Goal: Task Accomplishment & Management: Manage account settings

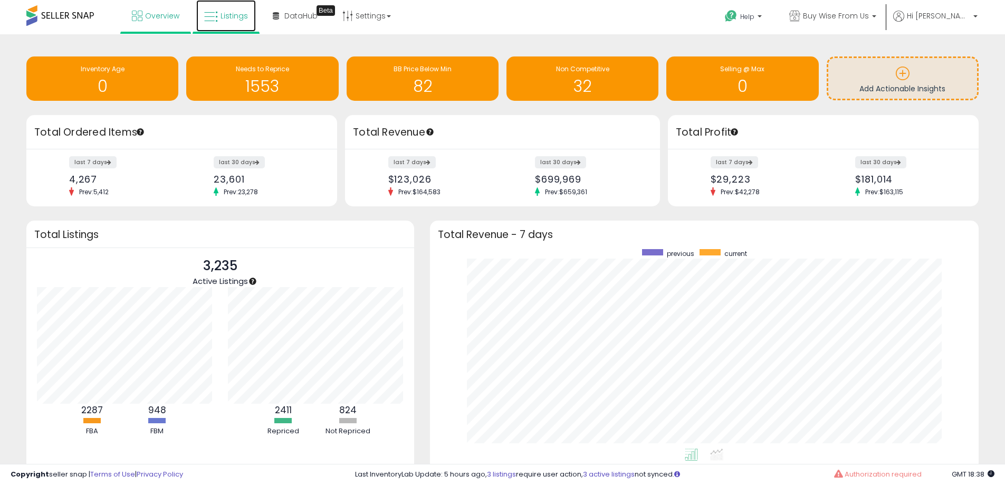
click at [225, 20] on span "Listings" at bounding box center [234, 16] width 27 height 11
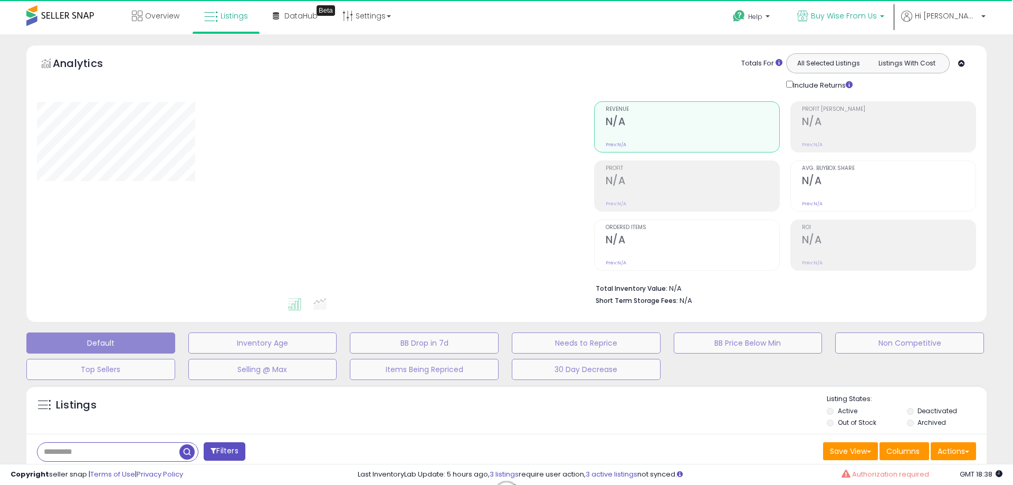
click at [892, 24] on link "Buy Wise From Us" at bounding box center [840, 17] width 103 height 34
click at [877, 15] on span "Buy Wise From Us" at bounding box center [844, 16] width 66 height 11
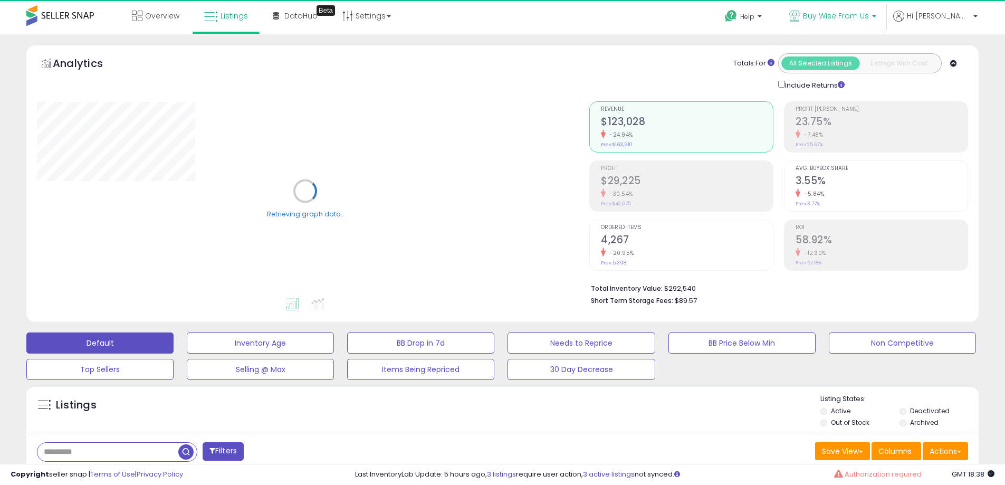
click at [869, 20] on span "Buy Wise From Us" at bounding box center [836, 16] width 66 height 11
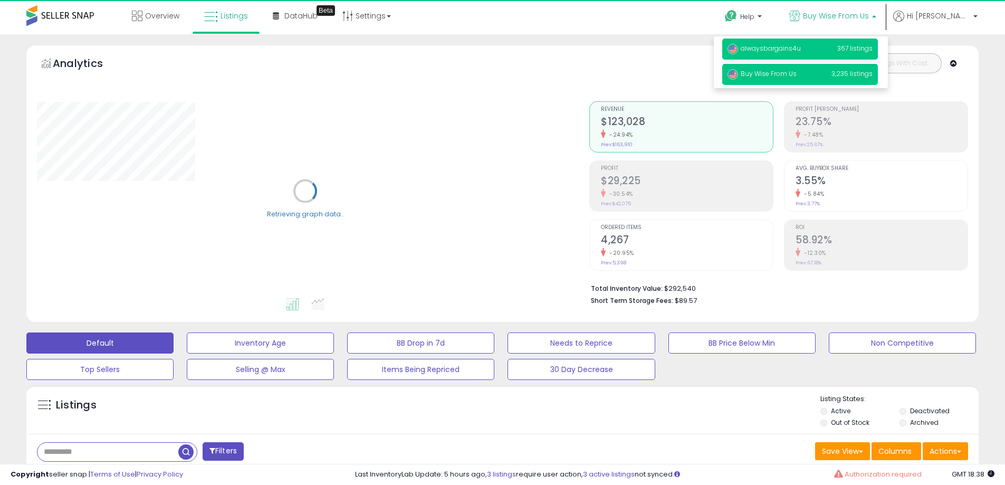
click at [801, 48] on span "alwaysbargains4u" at bounding box center [763, 48] width 73 height 9
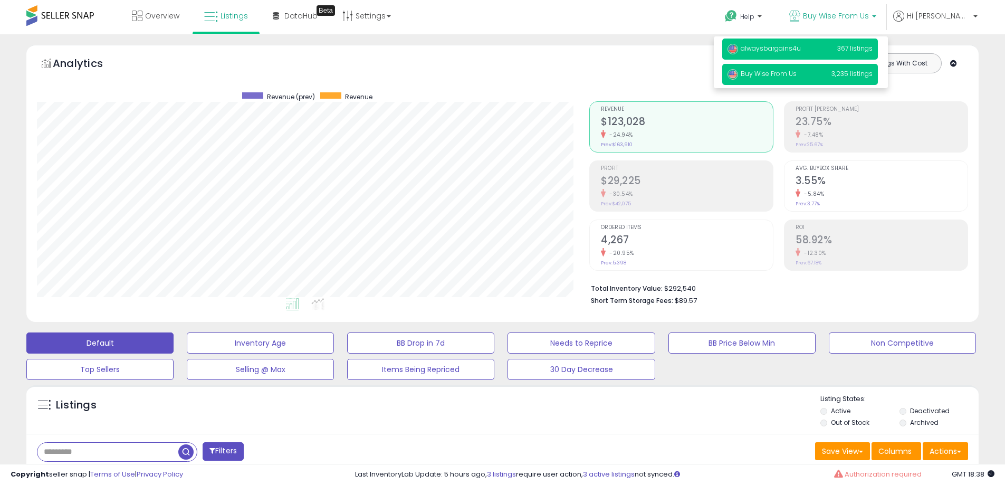
scroll to position [216, 552]
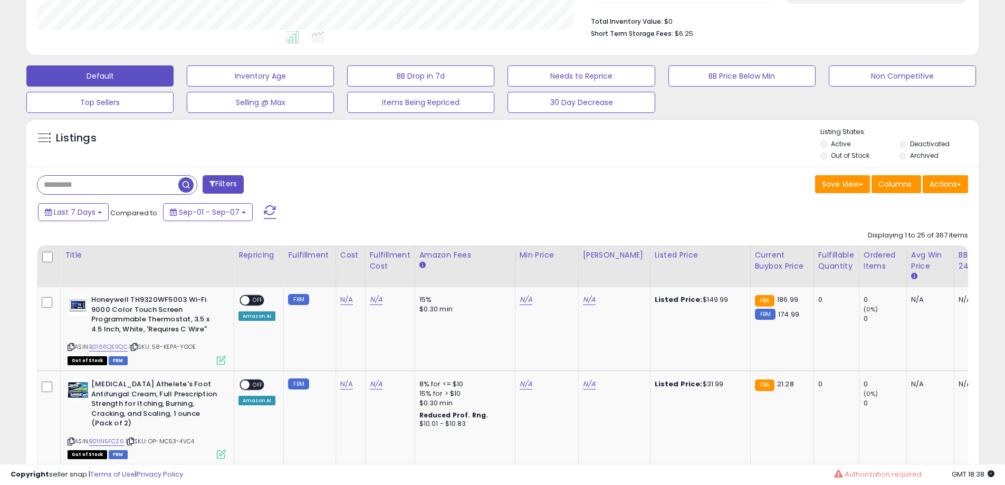
scroll to position [317, 0]
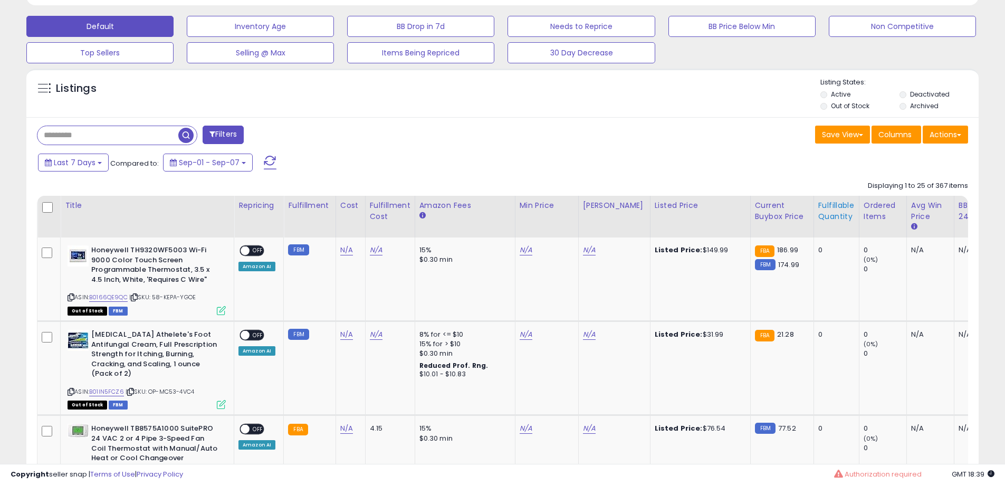
click at [825, 207] on div "Fulfillable Quantity" at bounding box center [836, 211] width 36 height 22
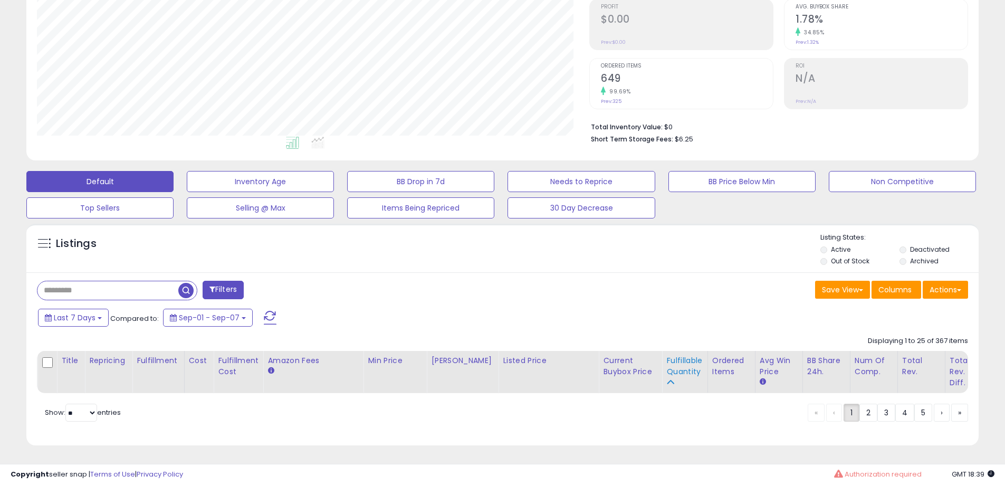
scroll to position [169, 0]
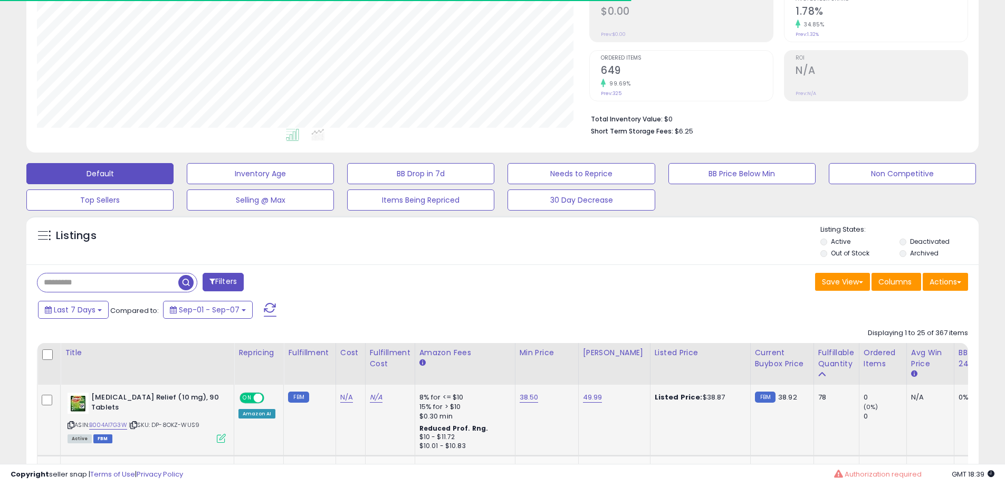
click at [824, 392] on div "78" at bounding box center [834, 396] width 33 height 9
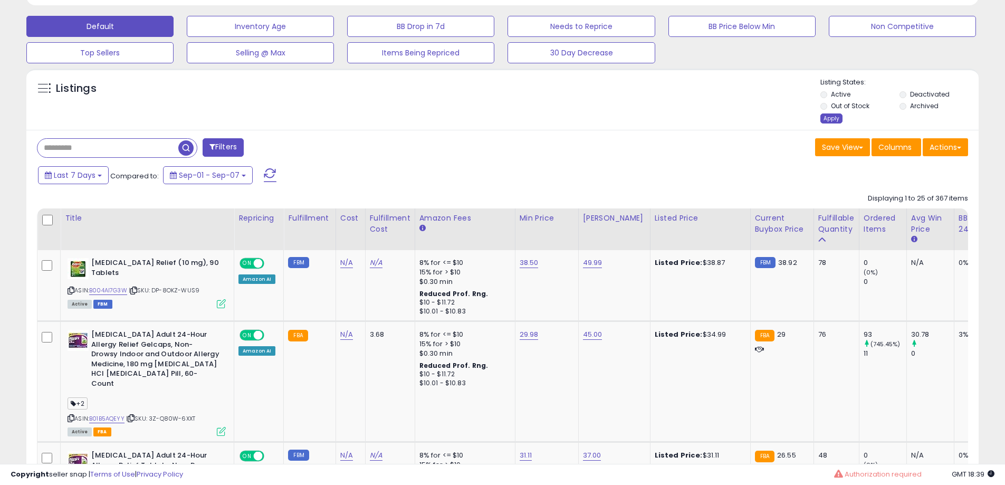
click at [837, 120] on div "Apply" at bounding box center [831, 118] width 22 height 10
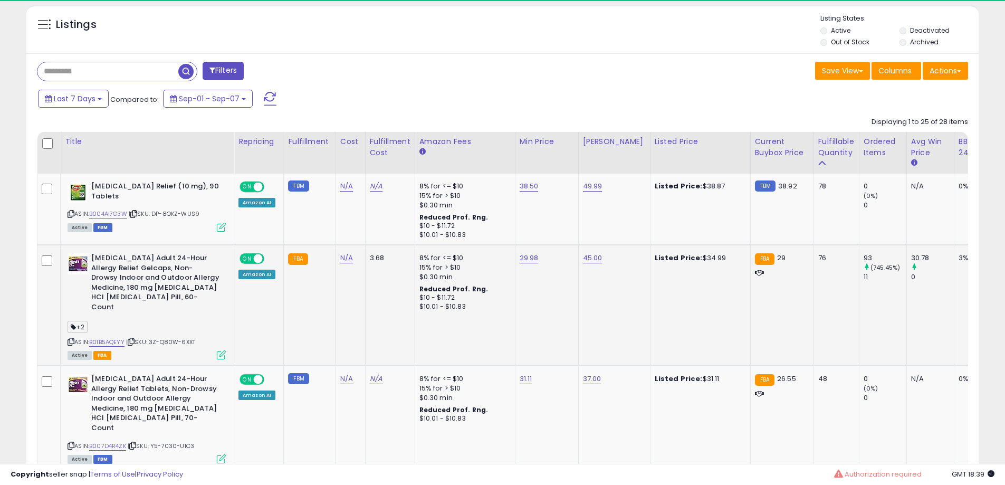
scroll to position [216, 552]
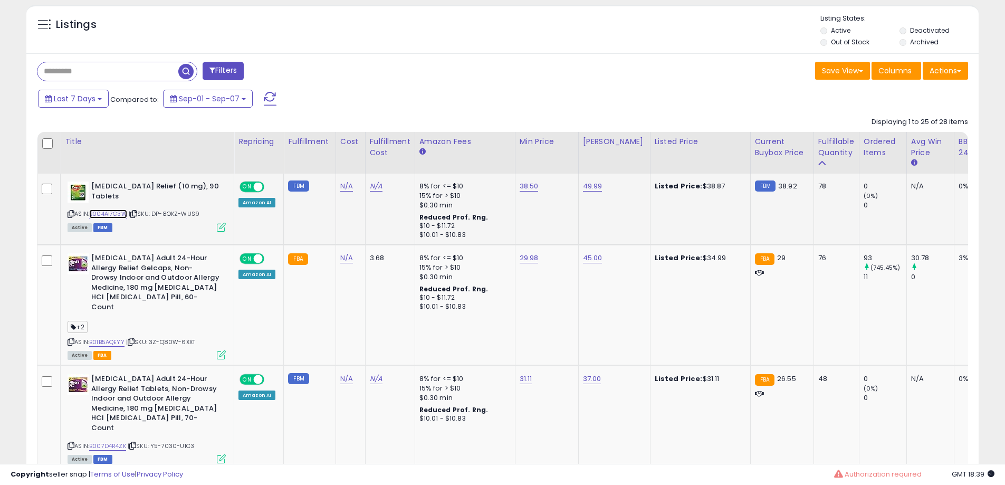
click at [120, 214] on link "B004AI7G3W" at bounding box center [108, 213] width 38 height 9
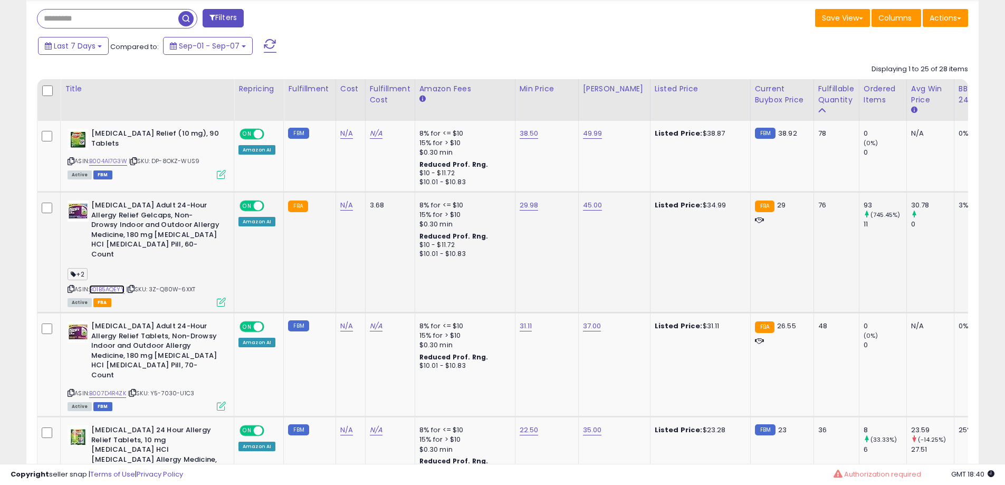
click at [113, 285] on link "B01B5AQEYY" at bounding box center [106, 289] width 35 height 9
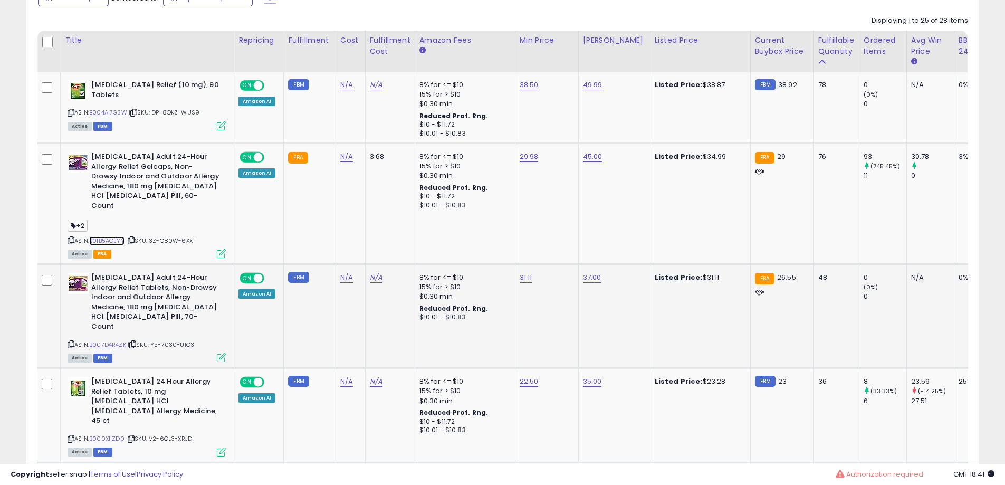
scroll to position [486, 0]
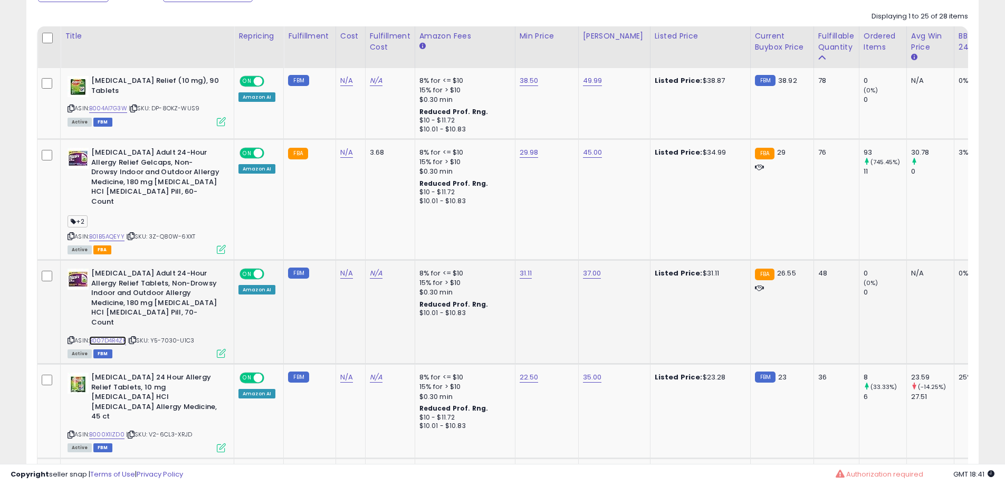
click at [104, 336] on link "B007D4R4ZK" at bounding box center [107, 340] width 37 height 9
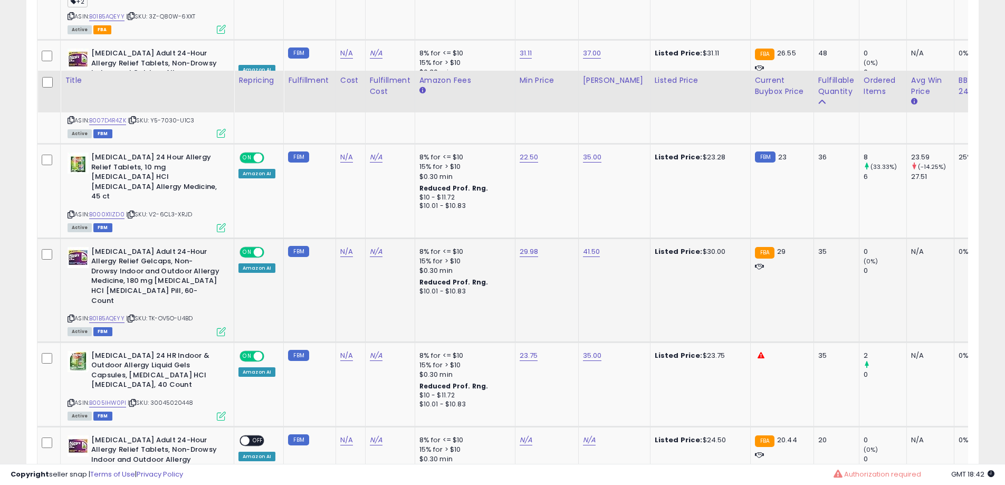
scroll to position [802, 0]
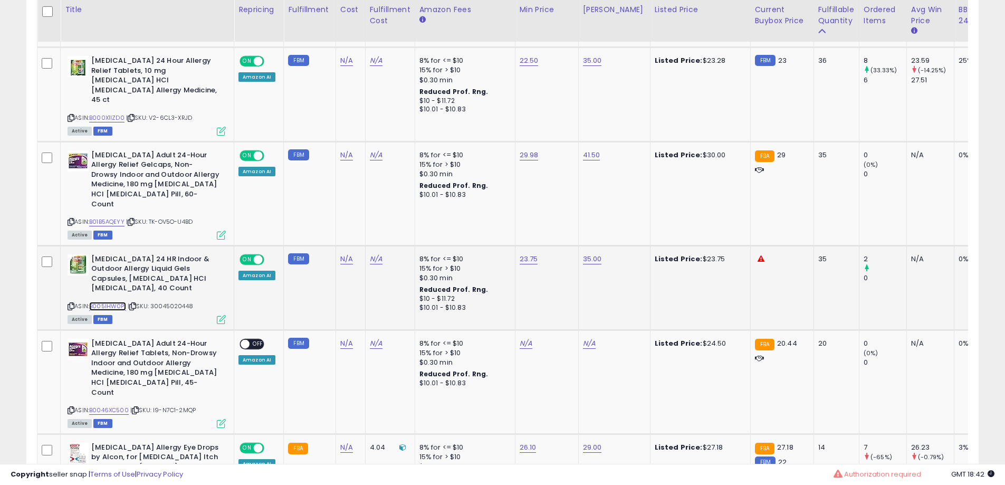
click at [108, 302] on link "B005IHW0PI" at bounding box center [107, 306] width 37 height 9
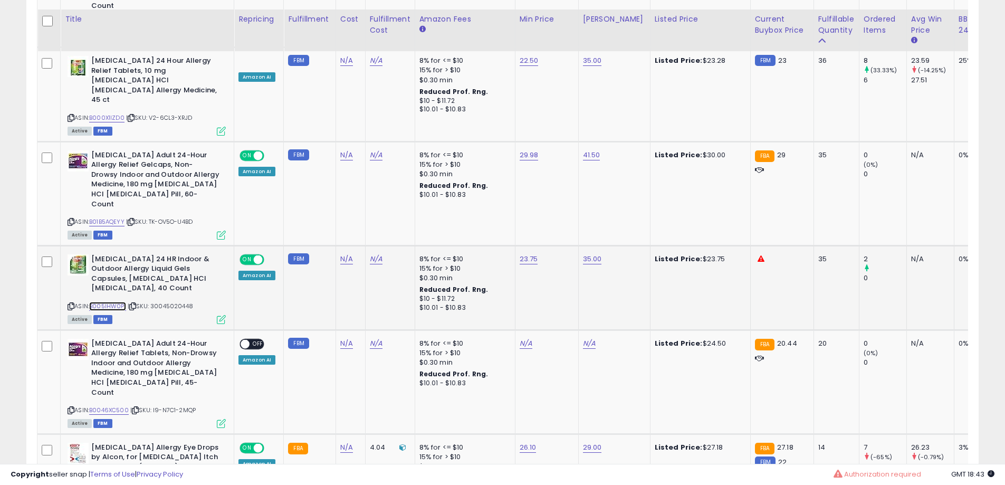
scroll to position [908, 0]
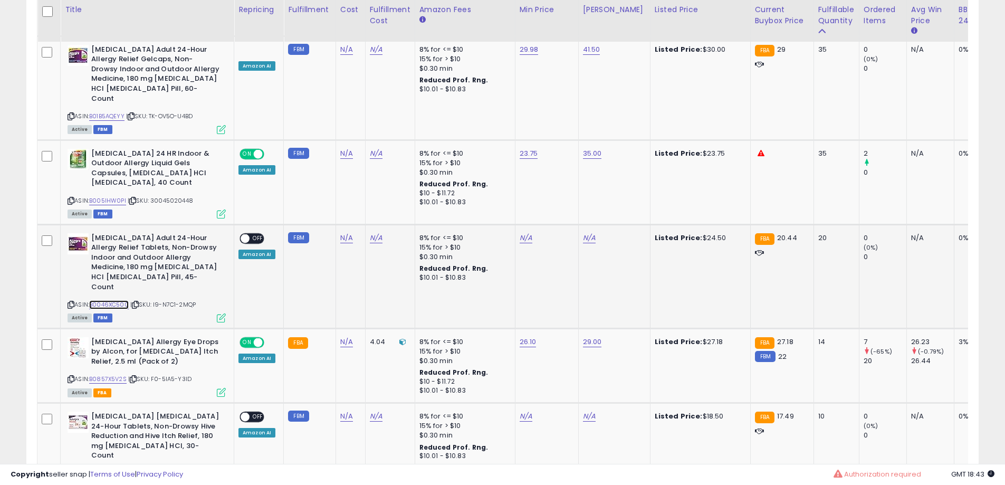
click at [122, 300] on link "B0046XC500" at bounding box center [109, 304] width 40 height 9
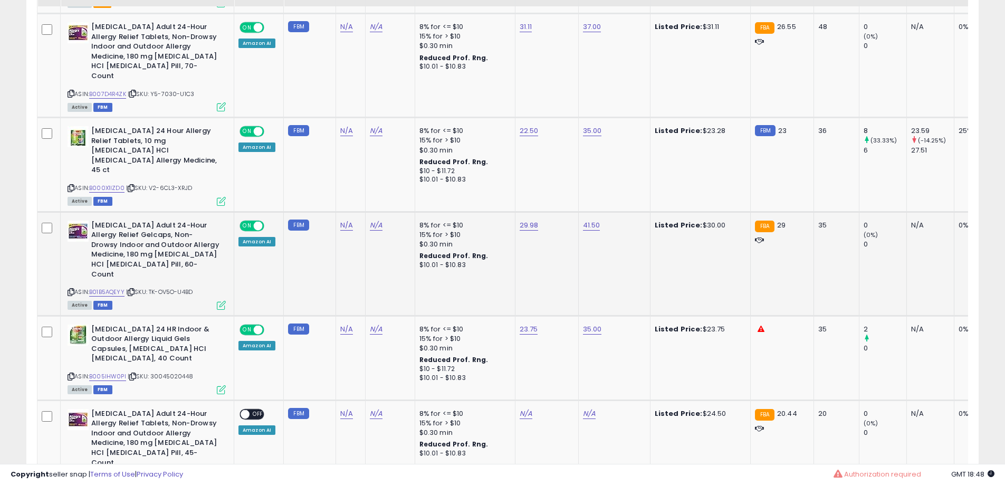
scroll to position [802, 0]
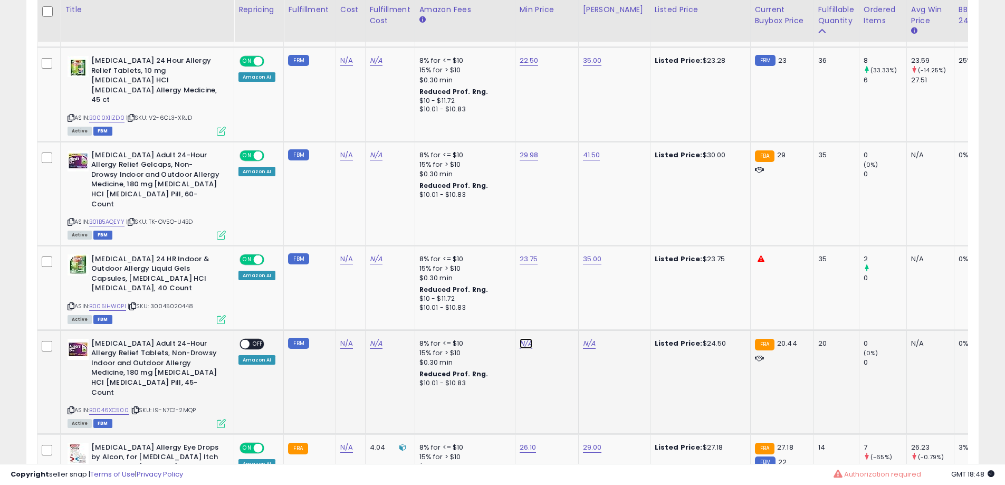
click at [520, 338] on link "N/A" at bounding box center [526, 343] width 13 height 11
type input "*****"
click at [561, 284] on button "submit" at bounding box center [552, 277] width 18 height 16
click at [590, 338] on link "N/A" at bounding box center [589, 343] width 13 height 11
drag, startPoint x: 528, startPoint y: 280, endPoint x: 467, endPoint y: 281, distance: 60.7
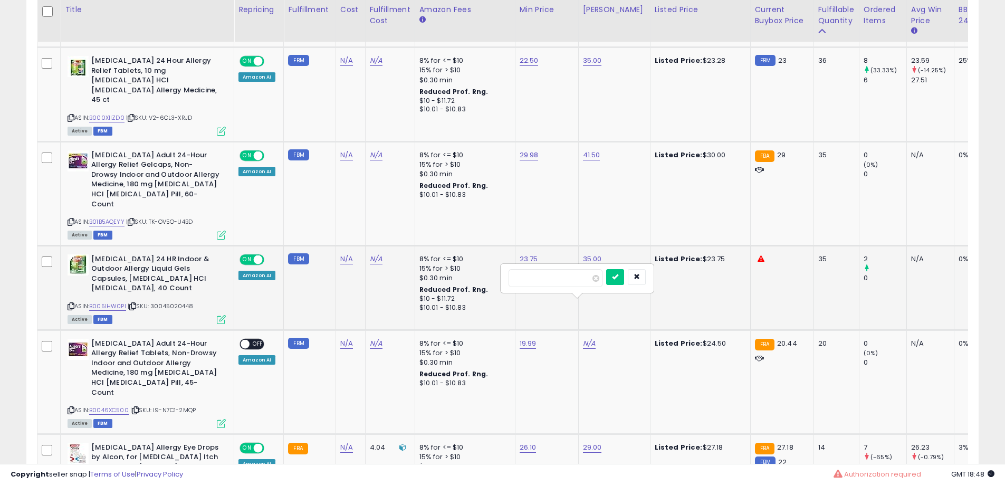
type input "*****"
click at [624, 283] on button "submit" at bounding box center [615, 277] width 18 height 16
click at [255, 339] on span "OFF" at bounding box center [258, 343] width 17 height 9
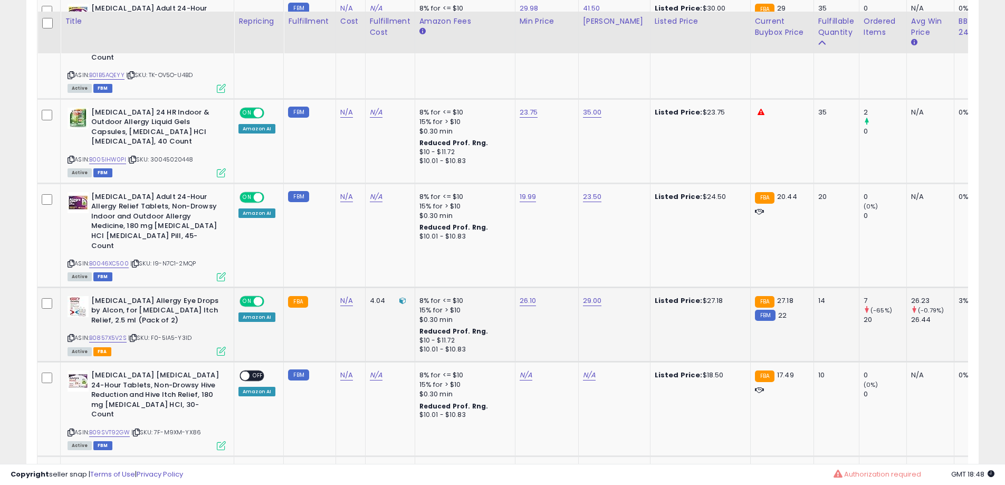
scroll to position [961, 0]
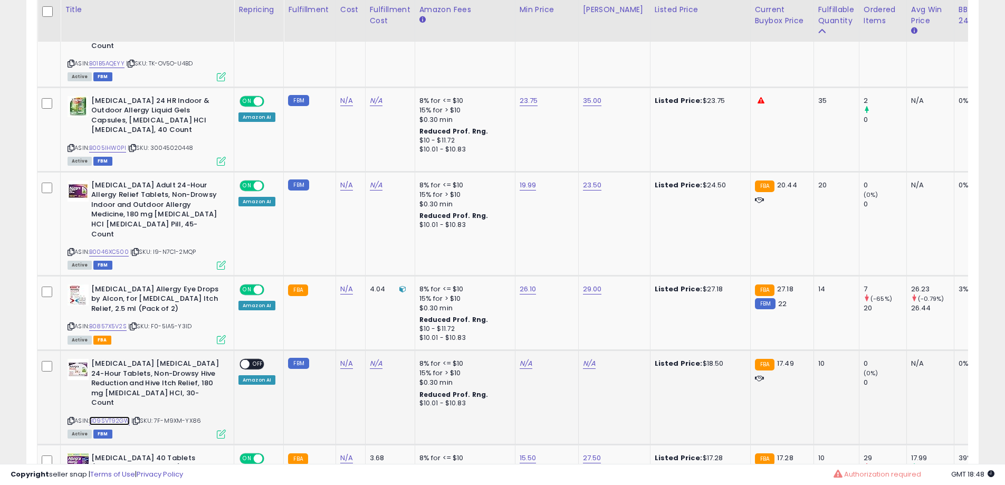
click at [117, 416] on link "B09SVT92GW" at bounding box center [109, 420] width 41 height 9
click at [523, 358] on link "N/A" at bounding box center [526, 363] width 13 height 11
click at [488, 290] on input "number" at bounding box center [492, 289] width 94 height 18
type input "*****"
click at [561, 293] on button "submit" at bounding box center [552, 288] width 18 height 16
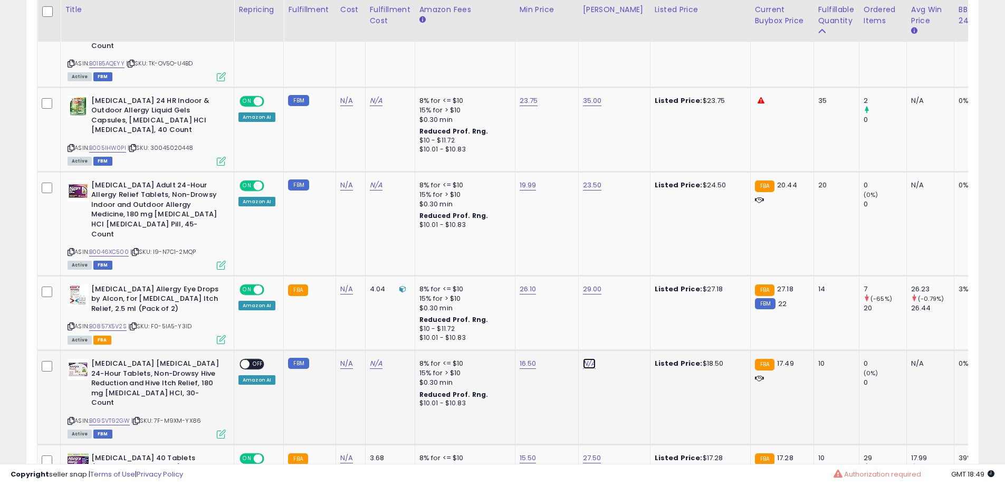
click at [584, 358] on link "N/A" at bounding box center [589, 363] width 13 height 11
type input "**"
click at [624, 294] on button "submit" at bounding box center [615, 288] width 18 height 16
click at [260, 360] on span "OFF" at bounding box center [258, 364] width 17 height 9
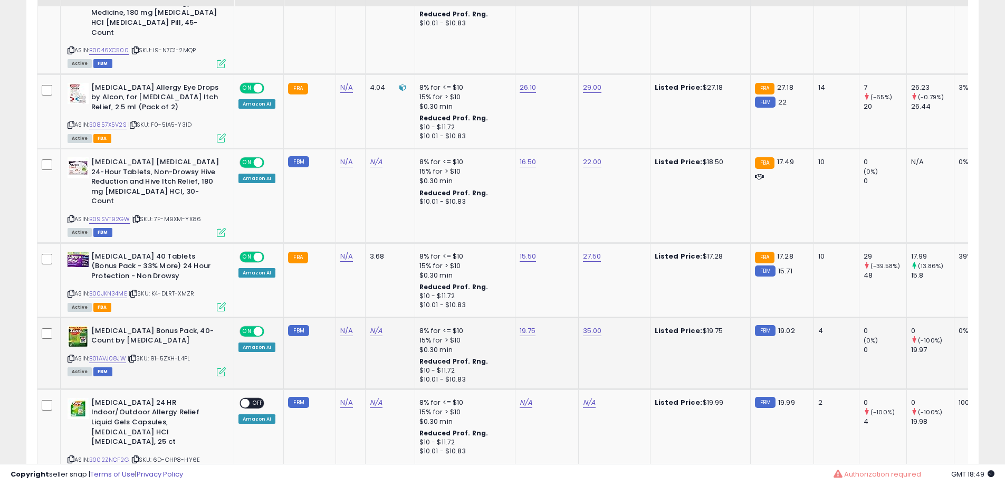
scroll to position [1172, 0]
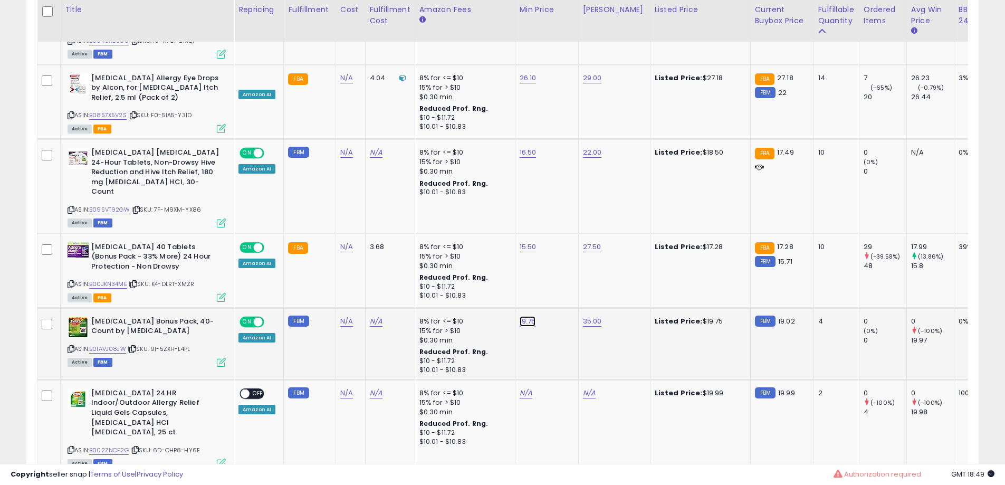
click at [523, 316] on link "19.75" at bounding box center [528, 321] width 16 height 11
drag, startPoint x: 479, startPoint y: 234, endPoint x: 353, endPoint y: 243, distance: 126.4
type input "****"
click at [557, 235] on icon "submit" at bounding box center [553, 235] width 6 height 6
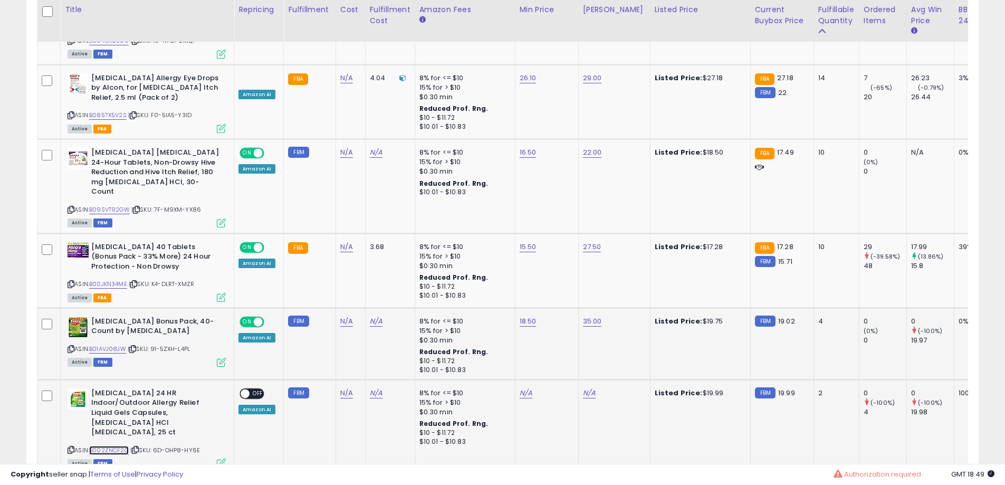
click at [119, 446] on link "B002ZNCF2G" at bounding box center [109, 450] width 40 height 9
click at [520, 388] on link "N/A" at bounding box center [526, 393] width 13 height 11
type input "*****"
click at [555, 307] on icon "submit" at bounding box center [552, 306] width 6 height 6
click at [583, 388] on link "N/A" at bounding box center [589, 393] width 13 height 11
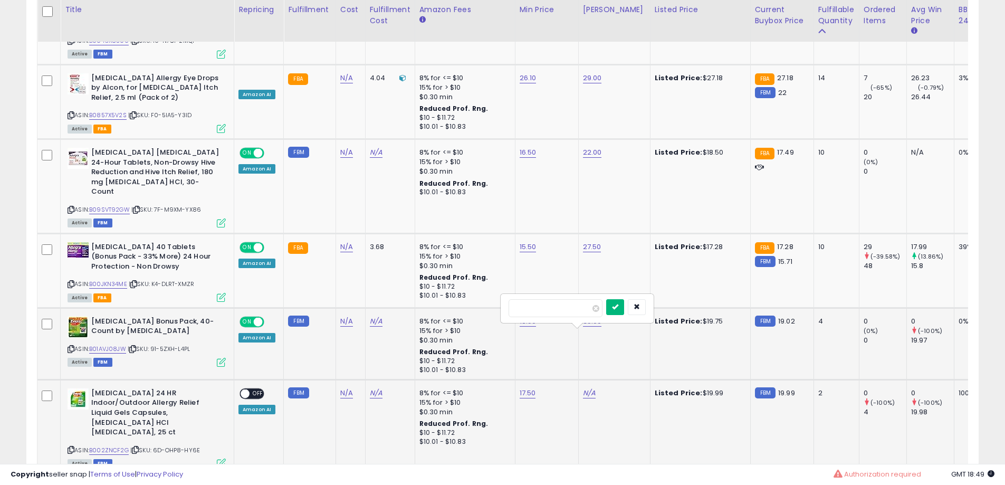
type input "*****"
click at [624, 301] on button "submit" at bounding box center [615, 307] width 18 height 16
click at [251, 389] on div "ON OFF" at bounding box center [240, 393] width 25 height 9
click at [254, 389] on span "OFF" at bounding box center [258, 393] width 17 height 9
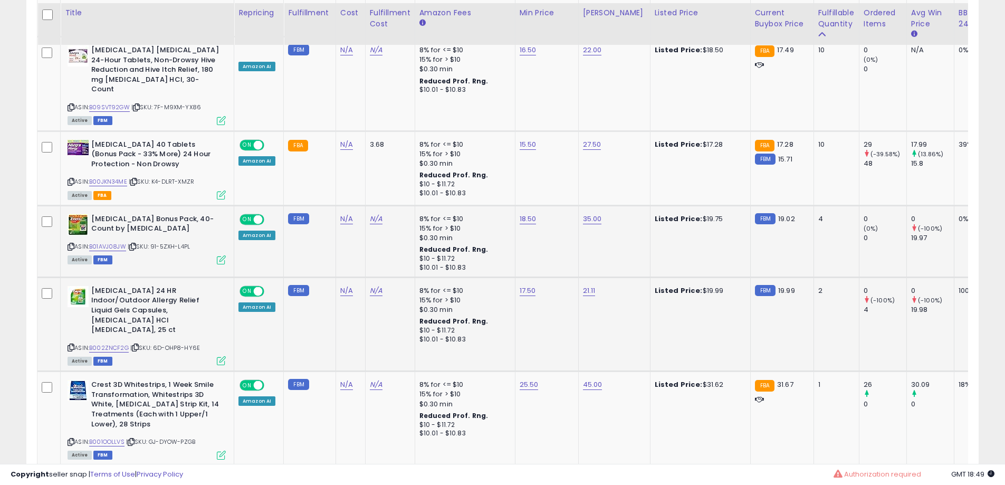
scroll to position [1277, 0]
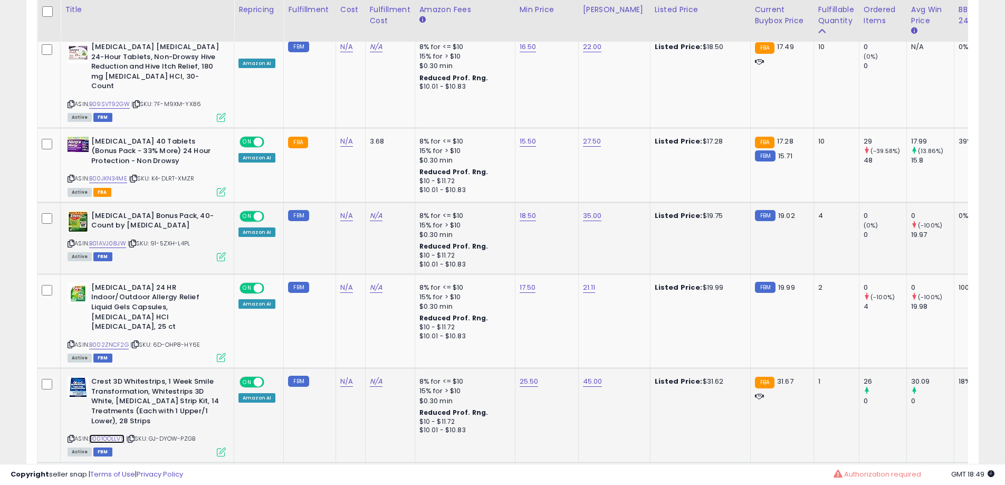
click at [112, 434] on link "B001OOLLVS" at bounding box center [106, 438] width 35 height 9
click at [529, 376] on link "25.50" at bounding box center [529, 381] width 19 height 11
drag, startPoint x: 484, startPoint y: 281, endPoint x: 412, endPoint y: 281, distance: 72.3
click at [412, 281] on tbody "Zyrtec Allergy Relief (10 mg), 90 Tablets ASIN: B004AI7G3W | SKU: DP-8OKZ-WUS9 …" at bounding box center [795, 399] width 1516 height 2245
type input "****"
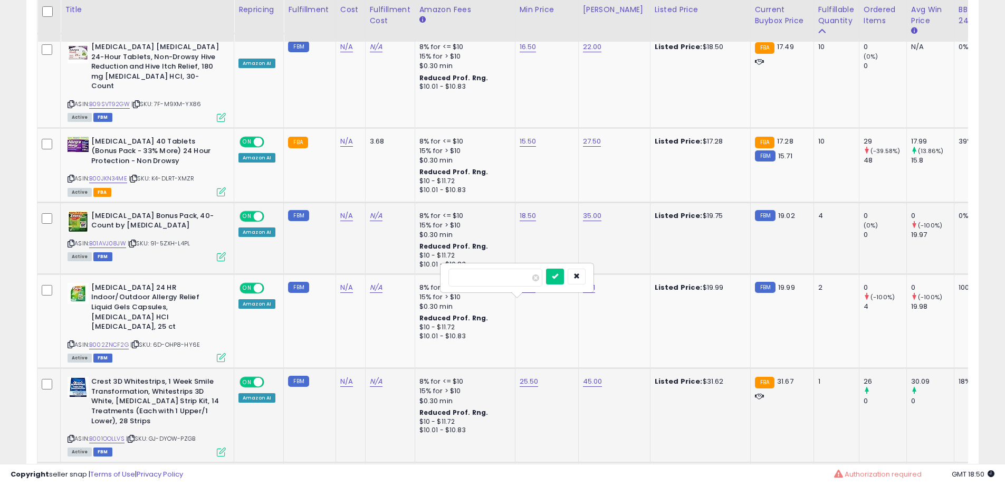
click at [568, 284] on div at bounding box center [566, 278] width 40 height 18
click at [558, 276] on icon "submit" at bounding box center [555, 276] width 6 height 6
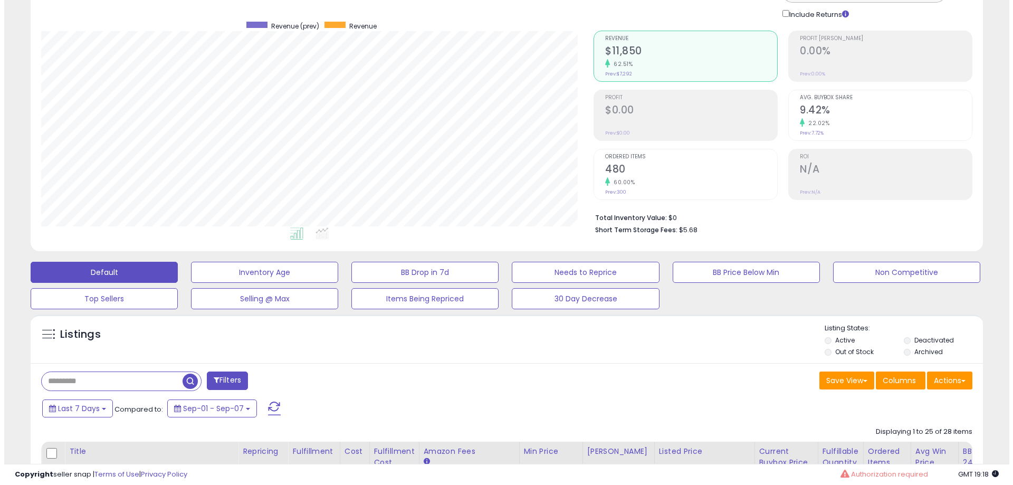
scroll to position [117, 0]
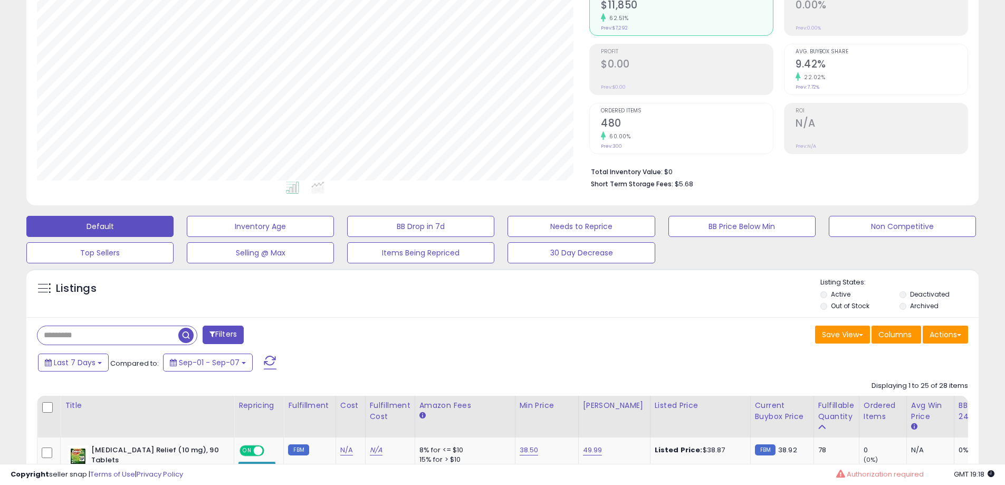
click at [224, 337] on button "Filters" at bounding box center [223, 334] width 41 height 18
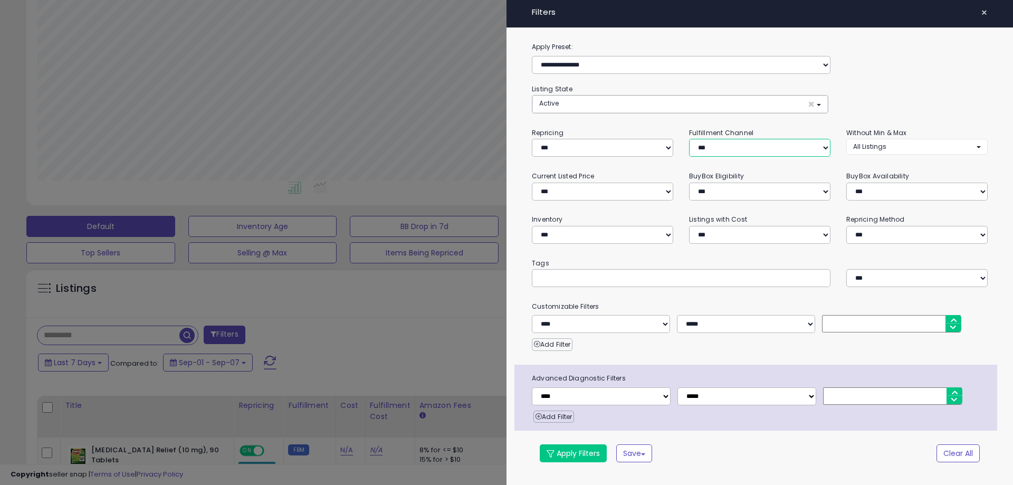
click at [754, 155] on select "*** *** *** ***" at bounding box center [759, 148] width 141 height 18
select select "***"
click at [689, 139] on select "*** *** *** ***" at bounding box center [759, 148] width 141 height 18
click at [579, 449] on button "Apply Filters" at bounding box center [573, 453] width 67 height 18
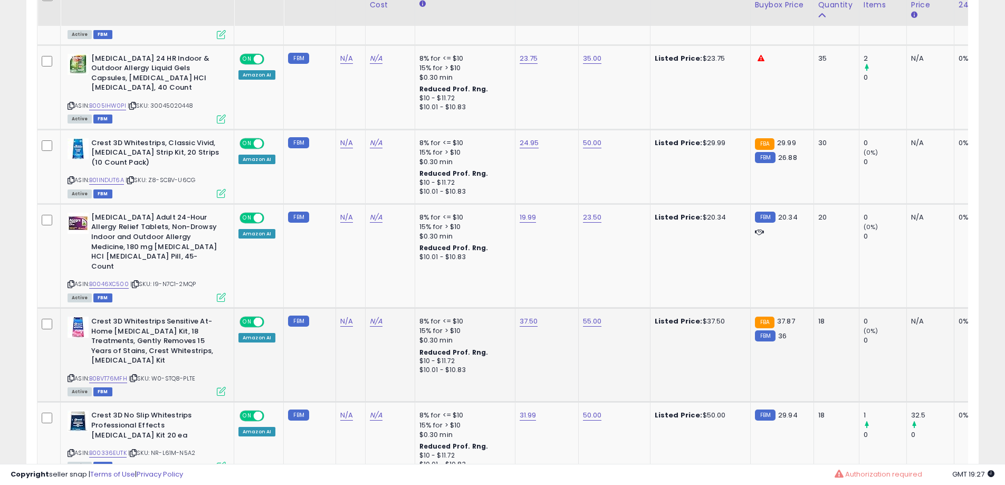
scroll to position [897, 0]
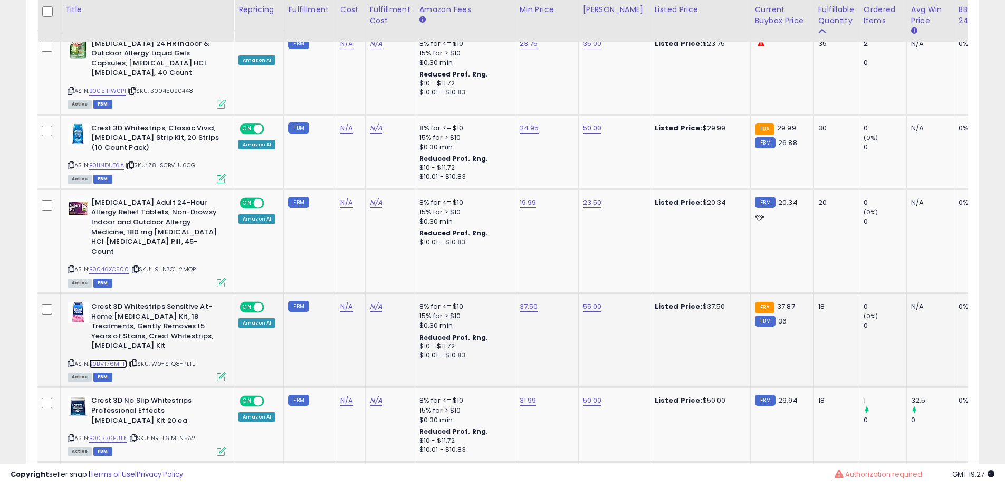
click at [106, 359] on link "B0BVT76MFH" at bounding box center [108, 363] width 38 height 9
click at [520, 301] on link "37.50" at bounding box center [529, 306] width 18 height 11
drag, startPoint x: 458, startPoint y: 238, endPoint x: 464, endPoint y: 243, distance: 7.5
click at [464, 243] on input "*****" at bounding box center [495, 242] width 94 height 18
type input "*****"
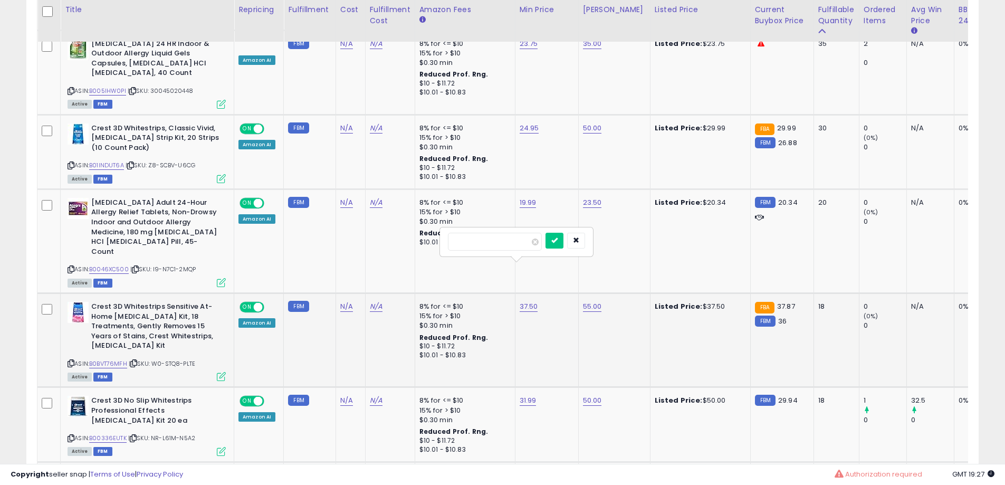
click button "submit" at bounding box center [554, 241] width 18 height 16
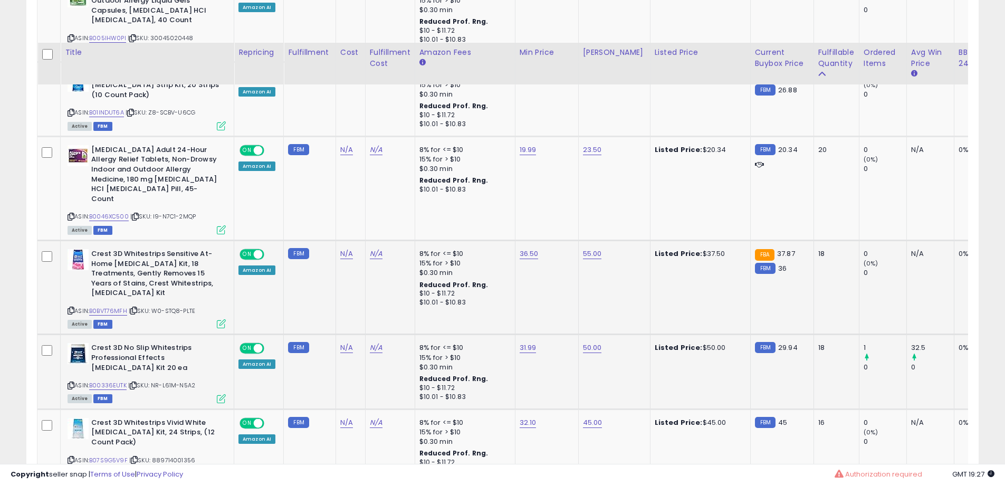
scroll to position [1002, 0]
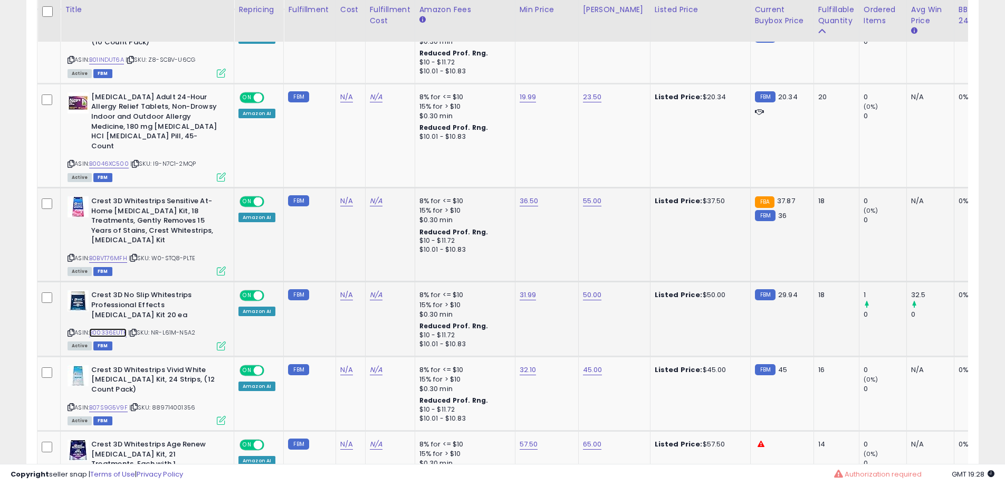
click at [108, 328] on link "B00336EUTK" at bounding box center [107, 332] width 37 height 9
click at [521, 290] on link "31.99" at bounding box center [528, 295] width 17 height 11
click at [500, 239] on div "*****" at bounding box center [515, 230] width 137 height 18
drag, startPoint x: 483, startPoint y: 231, endPoint x: 391, endPoint y: 238, distance: 92.0
click at [391, 238] on tbody "Zyrtec Allergy Relief (10 mg), 90 Tablets ASIN: B004AI7G3W | SKU: DP-8OKZ-WUS9 …" at bounding box center [792, 443] width 1510 height 1782
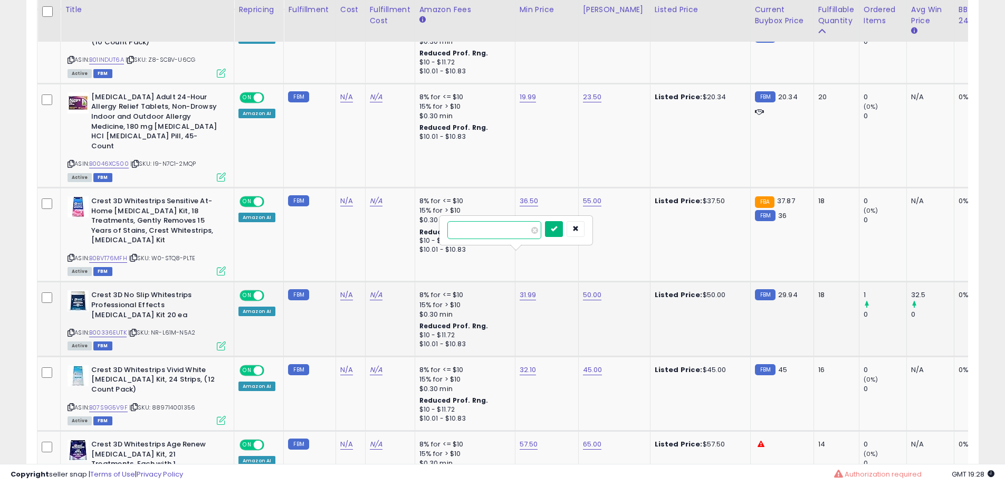
type input "*****"
click at [557, 231] on icon "submit" at bounding box center [554, 228] width 6 height 6
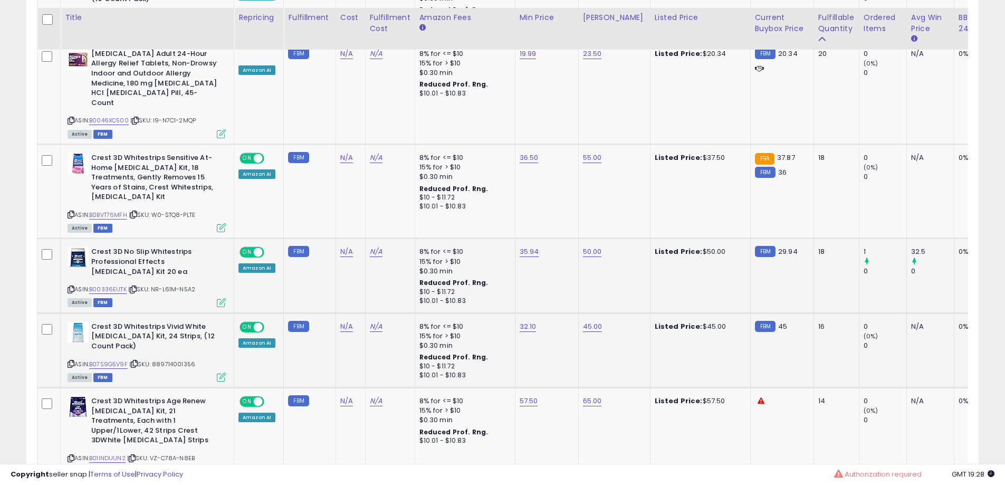
scroll to position [1055, 0]
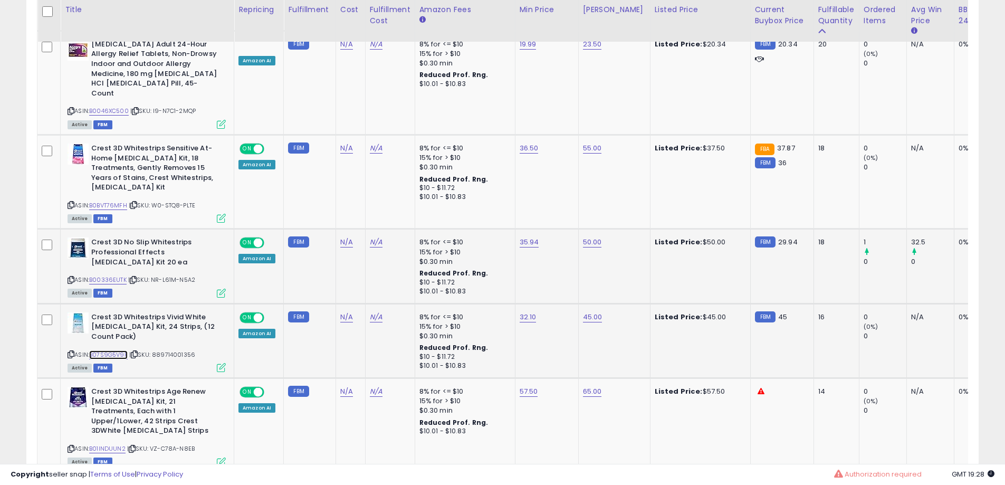
click at [118, 350] on link "B07S9G5V9F" at bounding box center [108, 354] width 39 height 9
click at [73, 351] on icon at bounding box center [71, 354] width 7 height 6
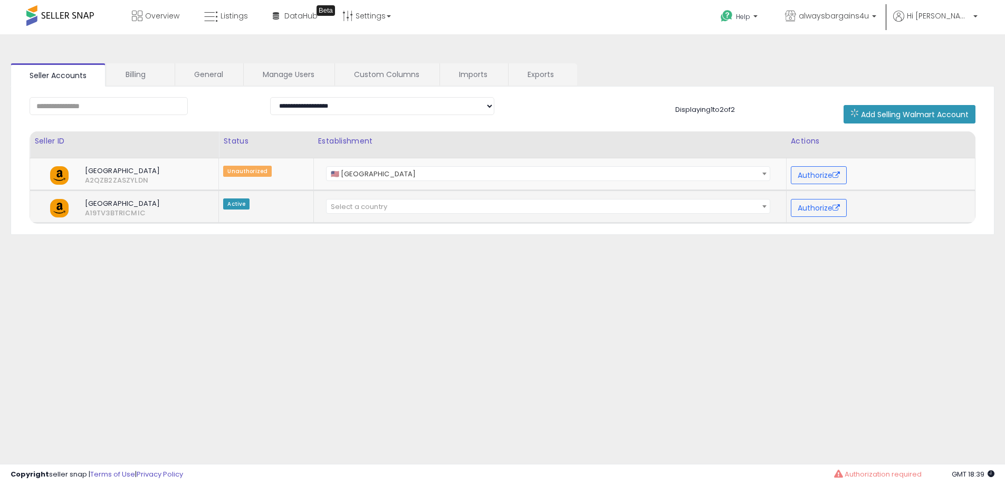
click at [748, 205] on span "Select a country" at bounding box center [548, 206] width 443 height 15
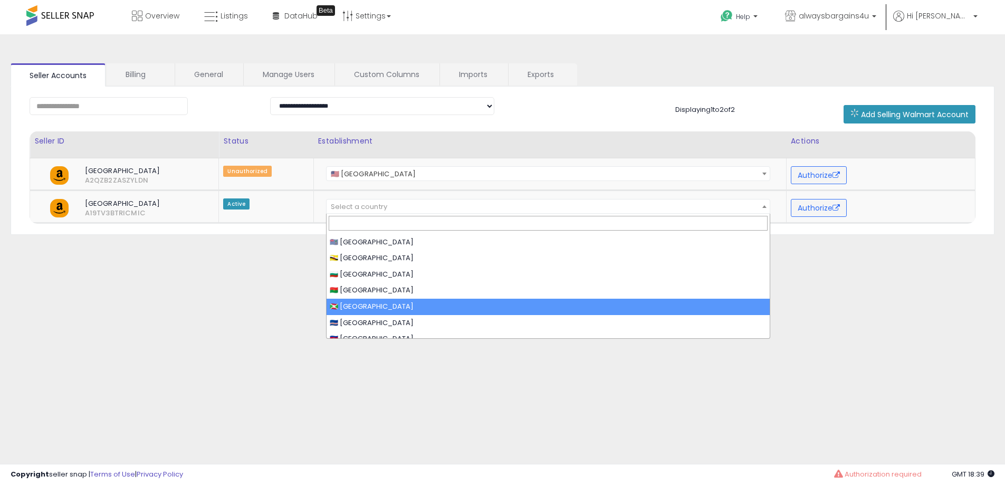
scroll to position [475, 0]
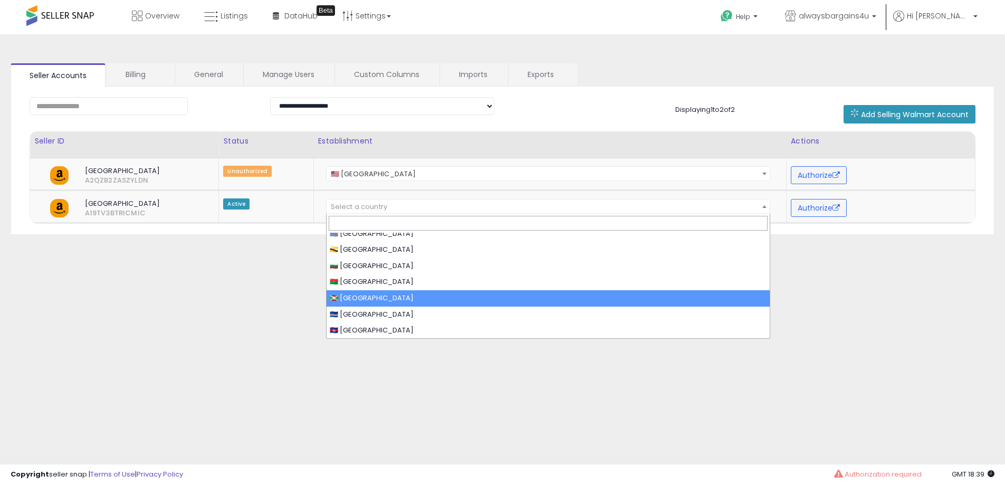
click at [928, 302] on div "**********" at bounding box center [502, 264] width 994 height 438
